Goal: Transaction & Acquisition: Purchase product/service

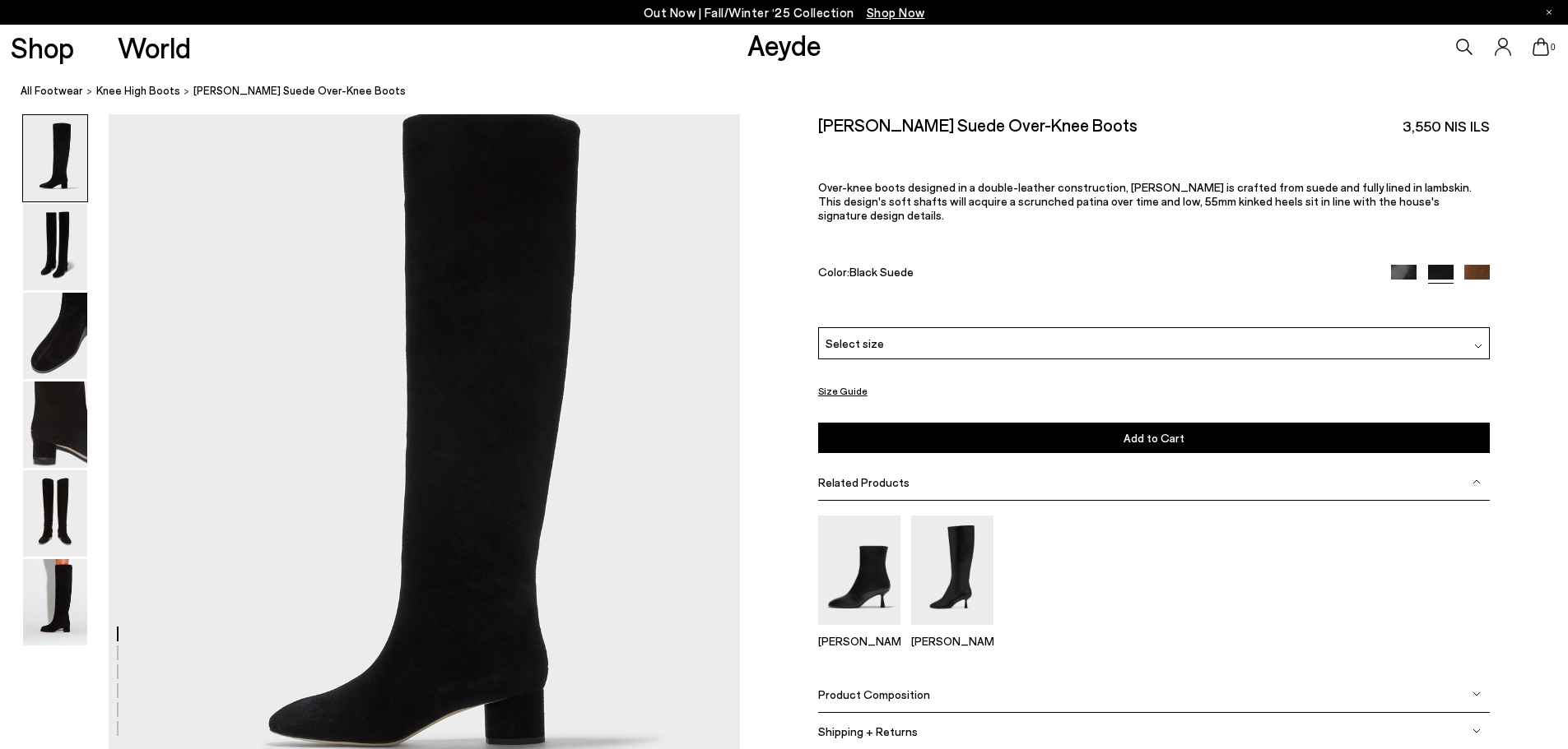
click at [1400, 265] on img at bounding box center [1403, 277] width 25 height 25
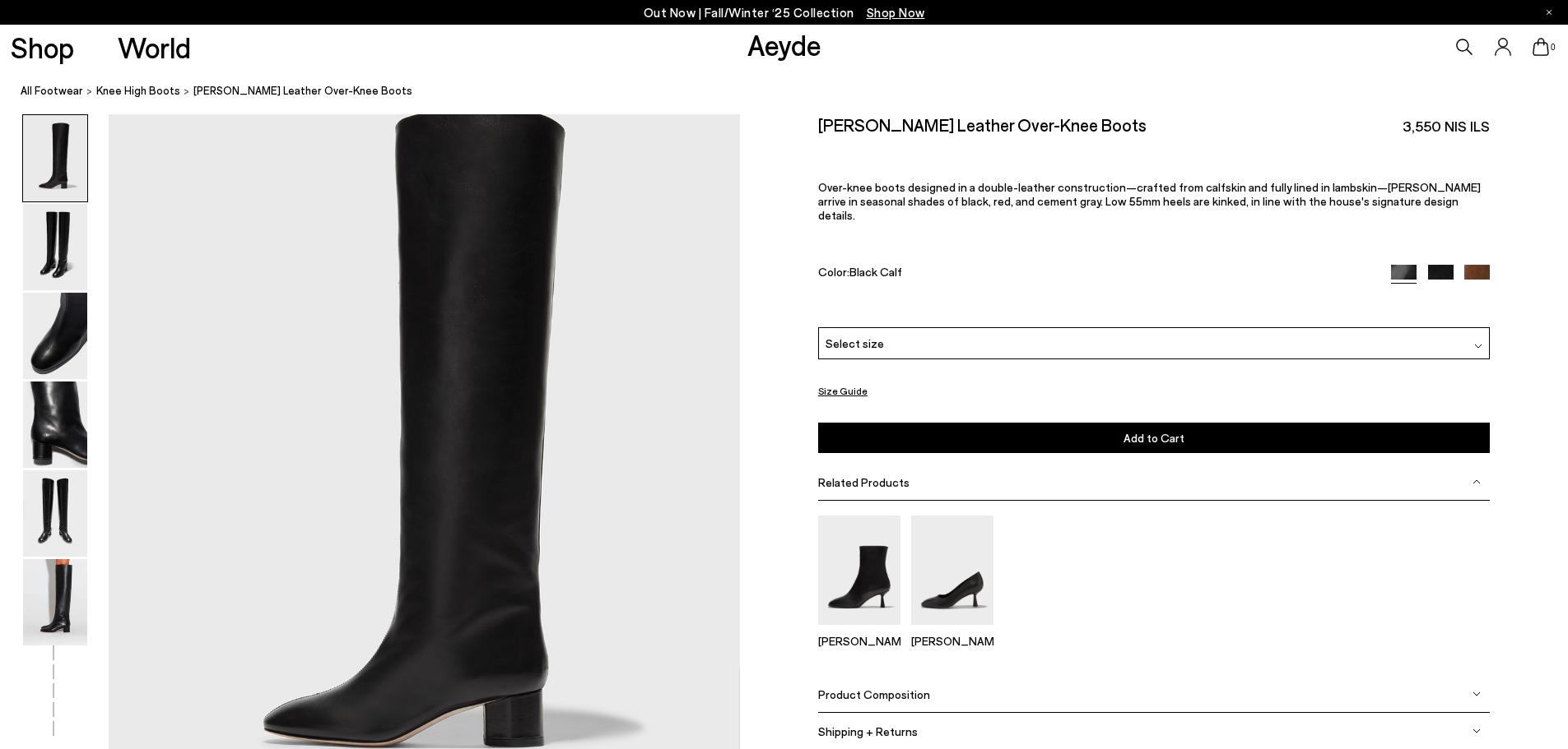
click at [1443, 265] on img at bounding box center [1441, 277] width 25 height 25
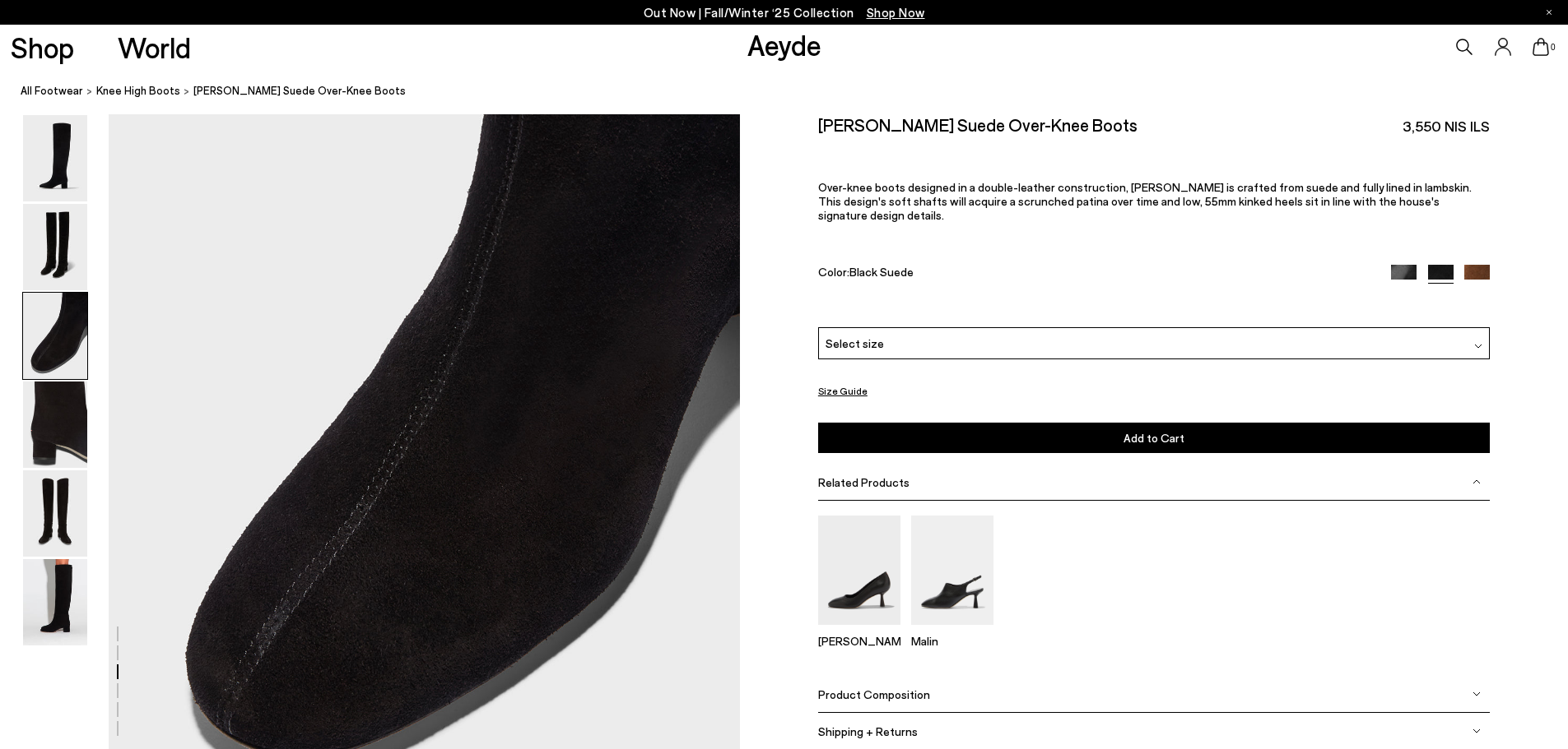
scroll to position [1810, 0]
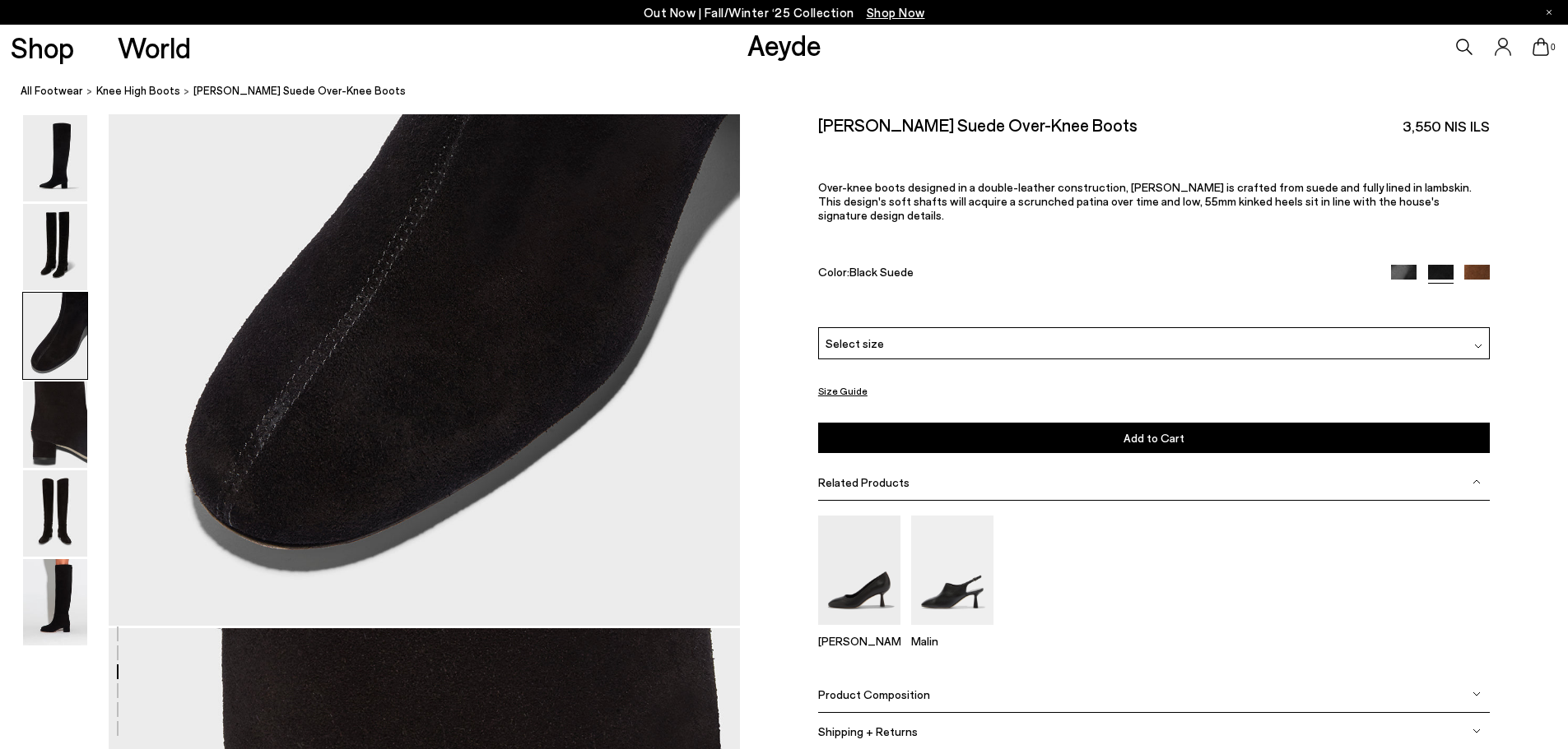
click at [1486, 265] on img at bounding box center [1477, 277] width 25 height 25
